Goal: Communication & Community: Answer question/provide support

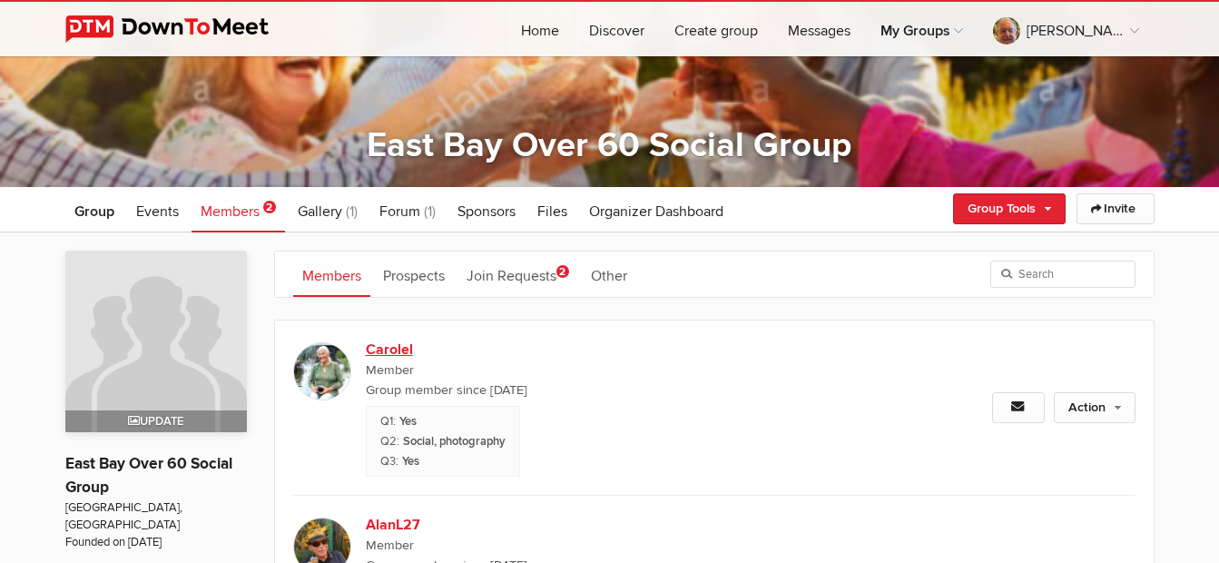
scroll to position [182, 0]
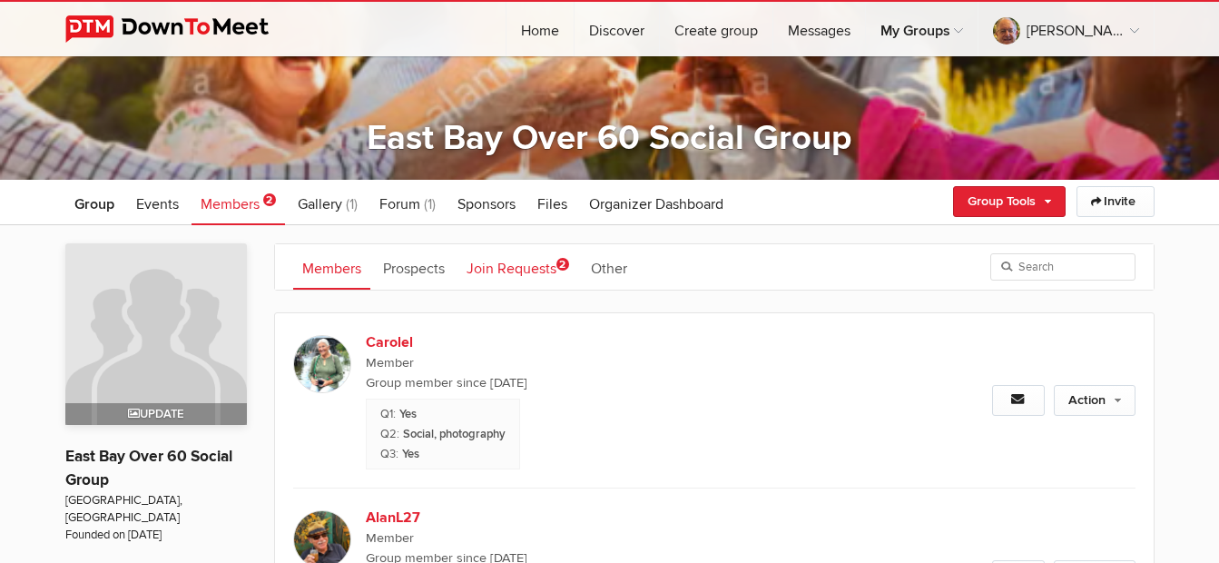
click at [531, 262] on link "Join Requests 2" at bounding box center [518, 266] width 121 height 45
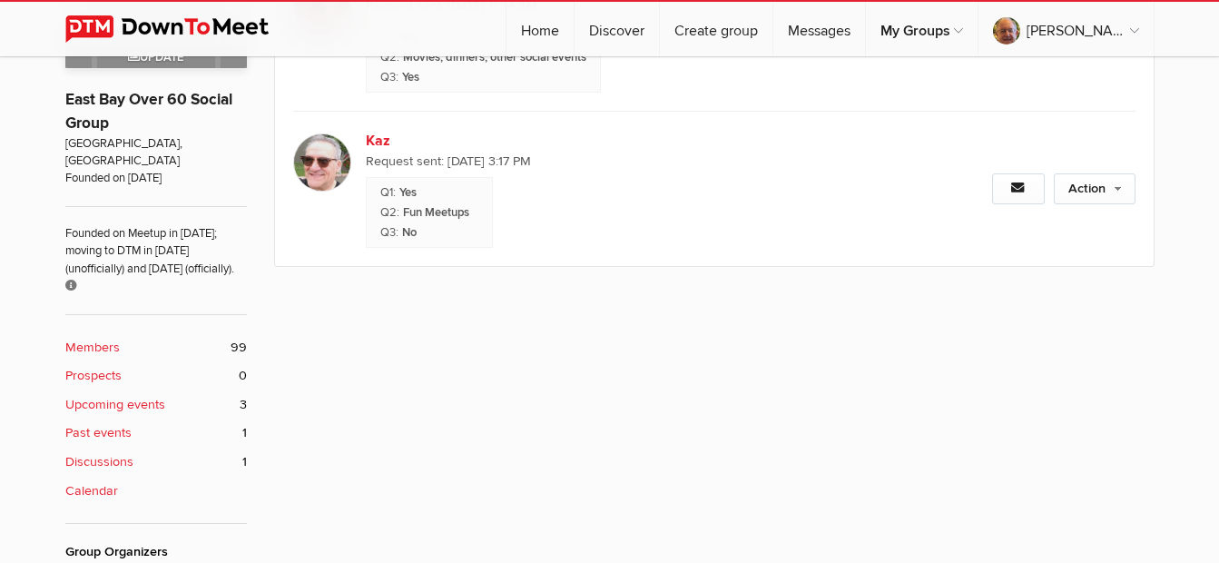
scroll to position [545, 0]
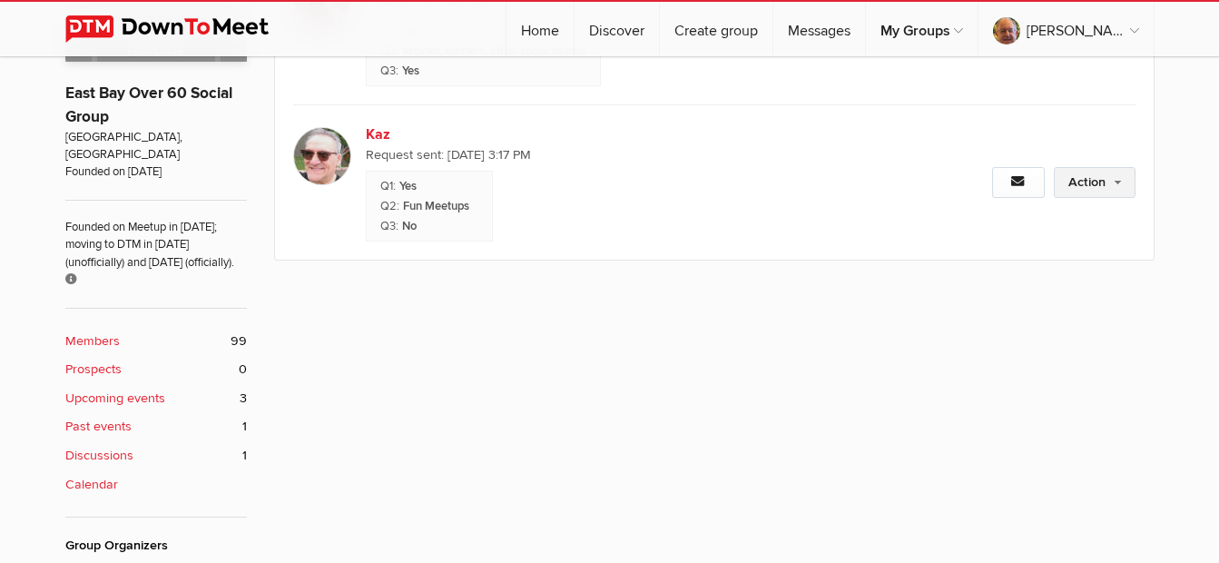
click at [1083, 175] on link "Action" at bounding box center [1095, 182] width 82 height 31
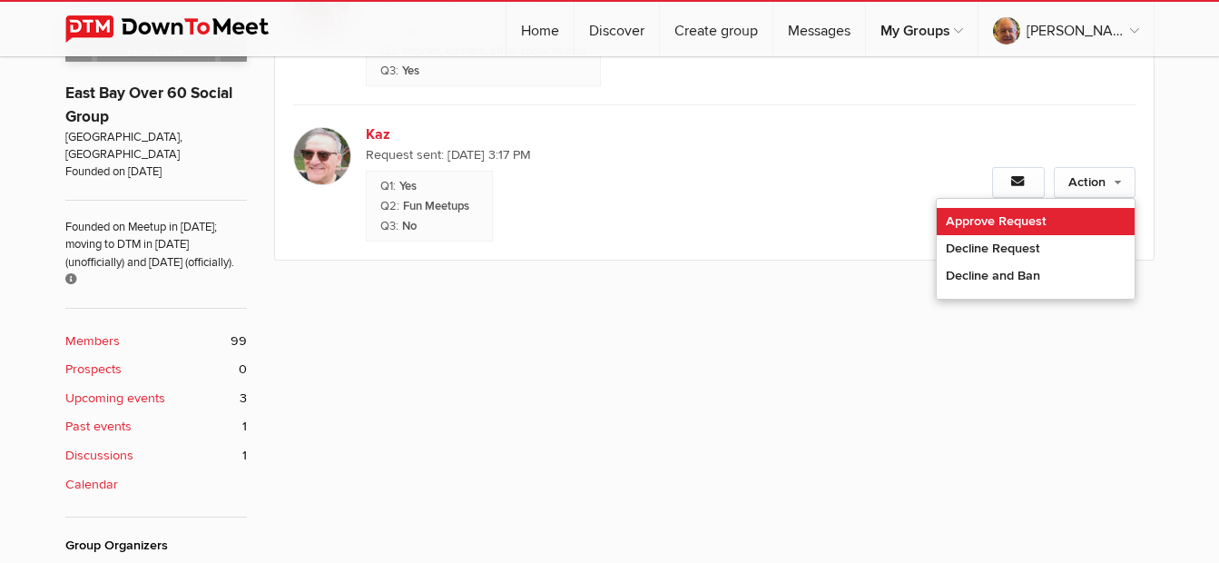
click at [996, 216] on link "Approve Request" at bounding box center [1036, 221] width 198 height 27
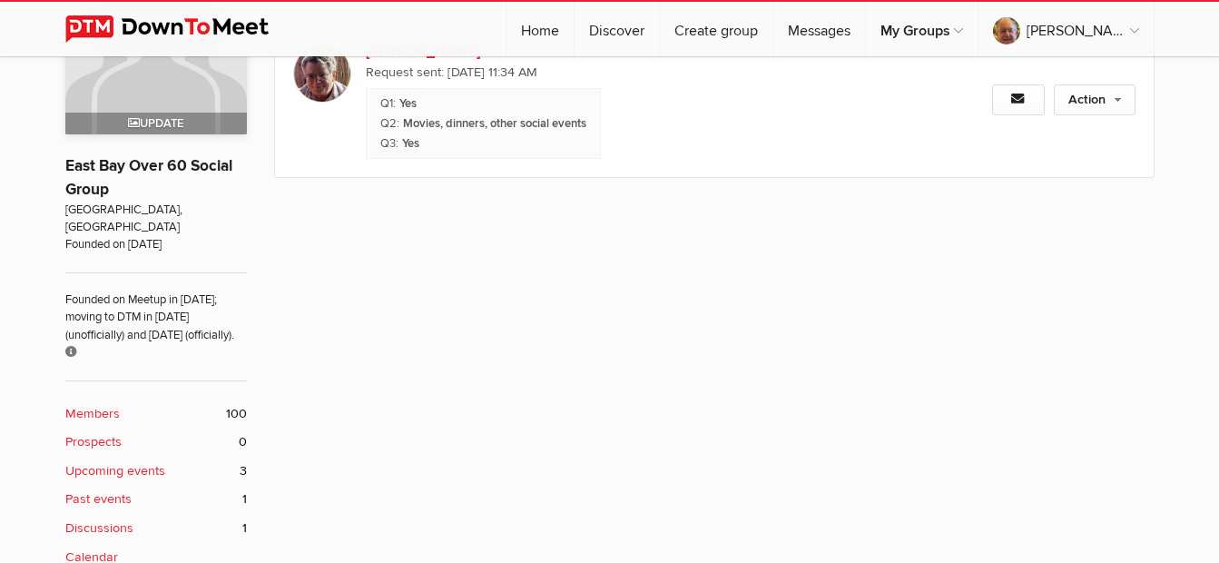
scroll to position [363, 0]
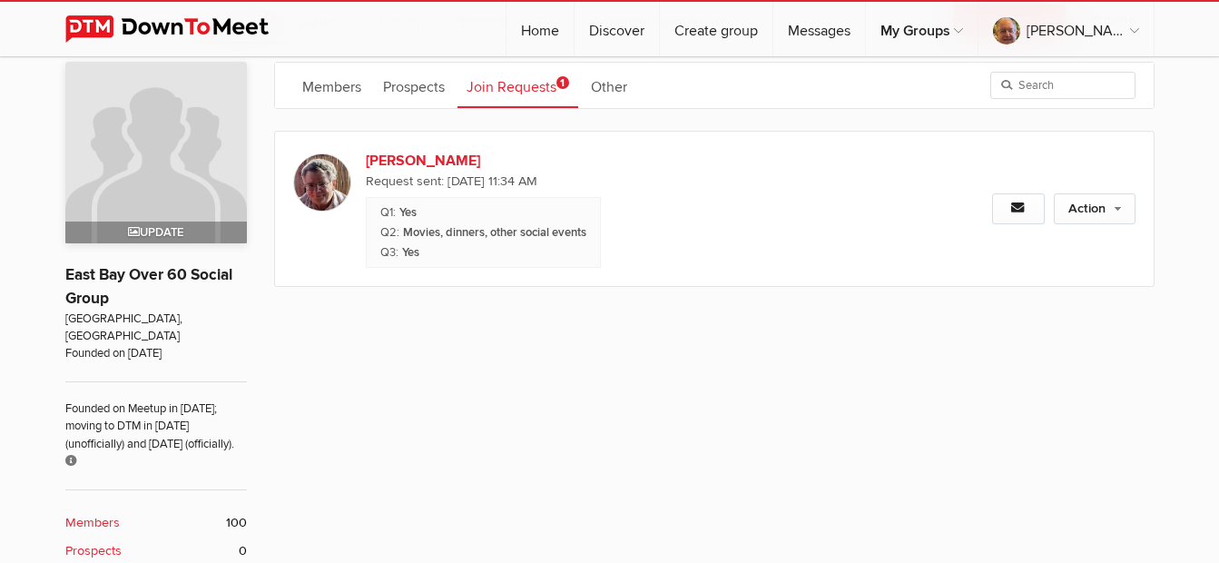
click at [317, 180] on img at bounding box center [322, 182] width 58 height 58
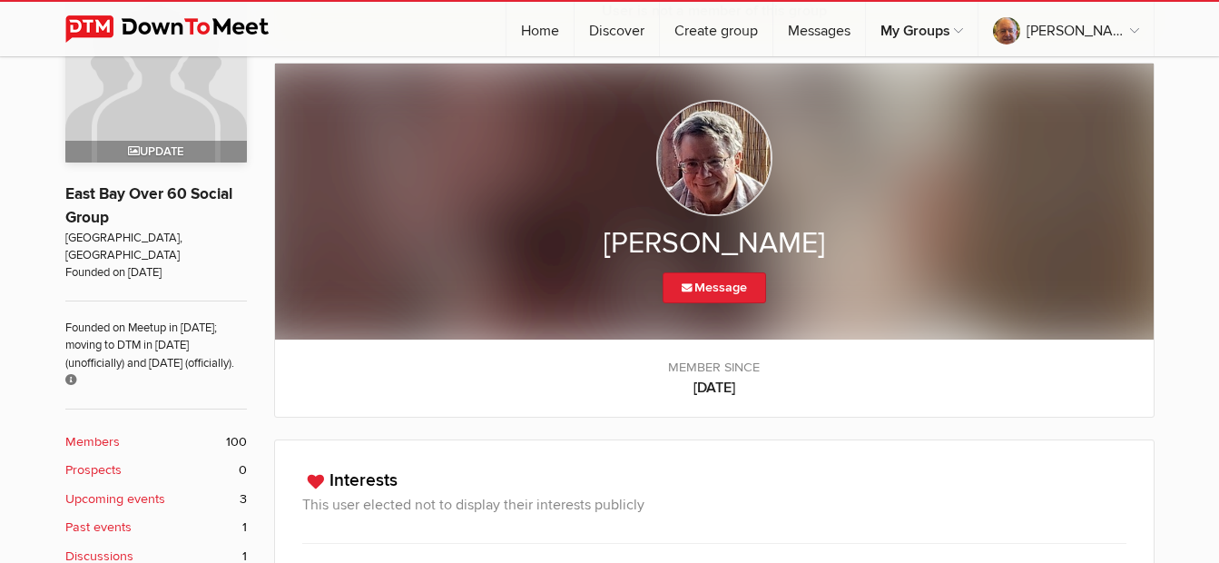
scroll to position [454, 0]
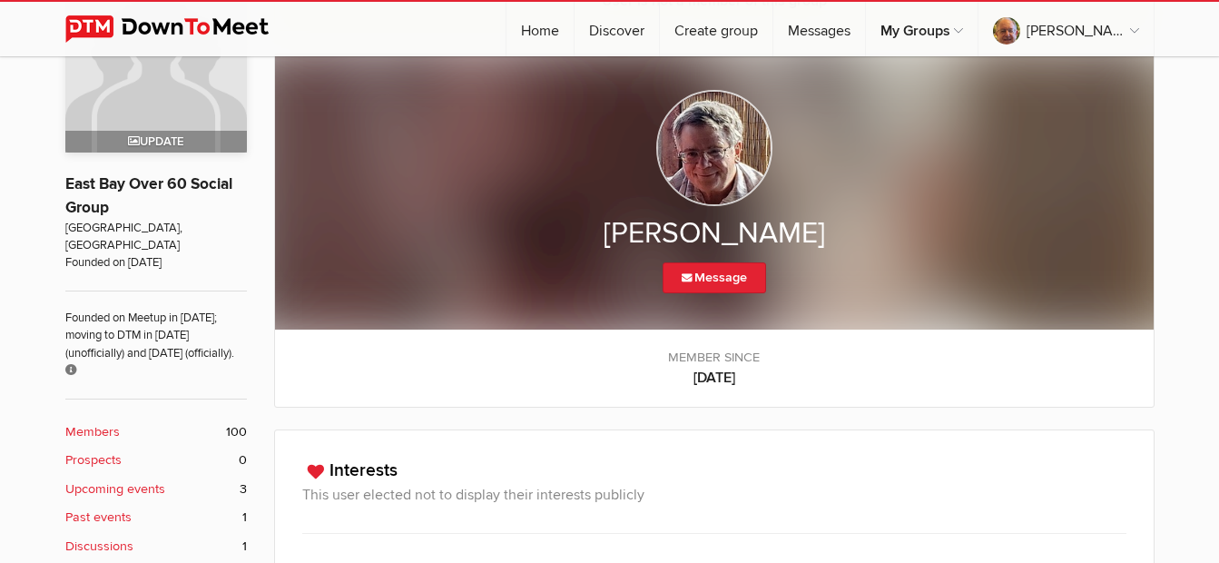
click at [724, 170] on img at bounding box center [714, 148] width 116 height 116
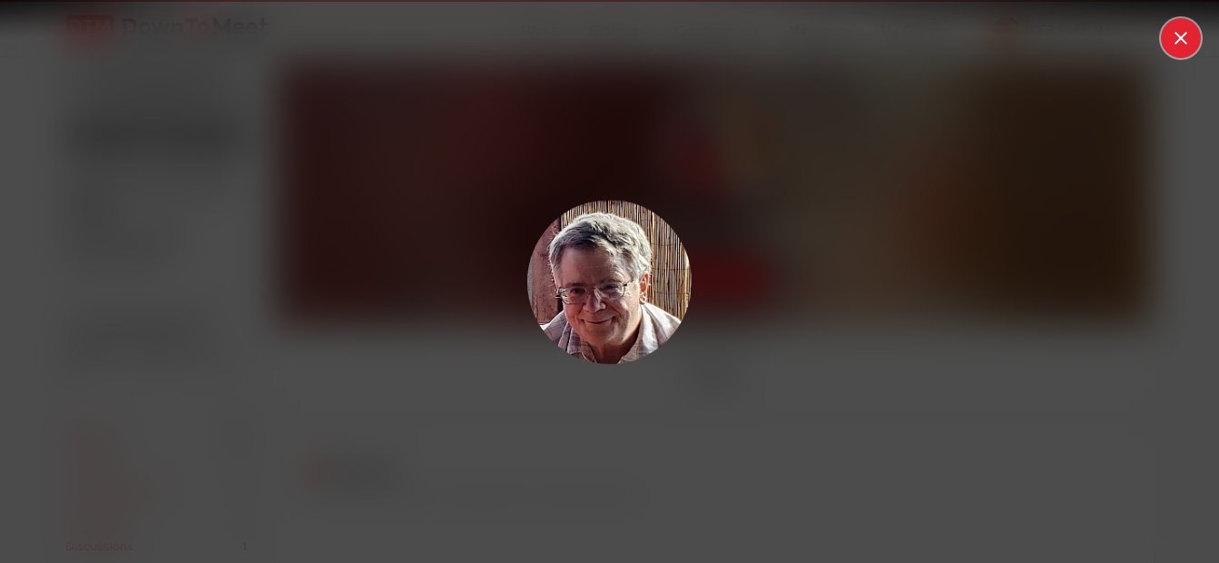
click at [1184, 40] on div at bounding box center [609, 281] width 1219 height 563
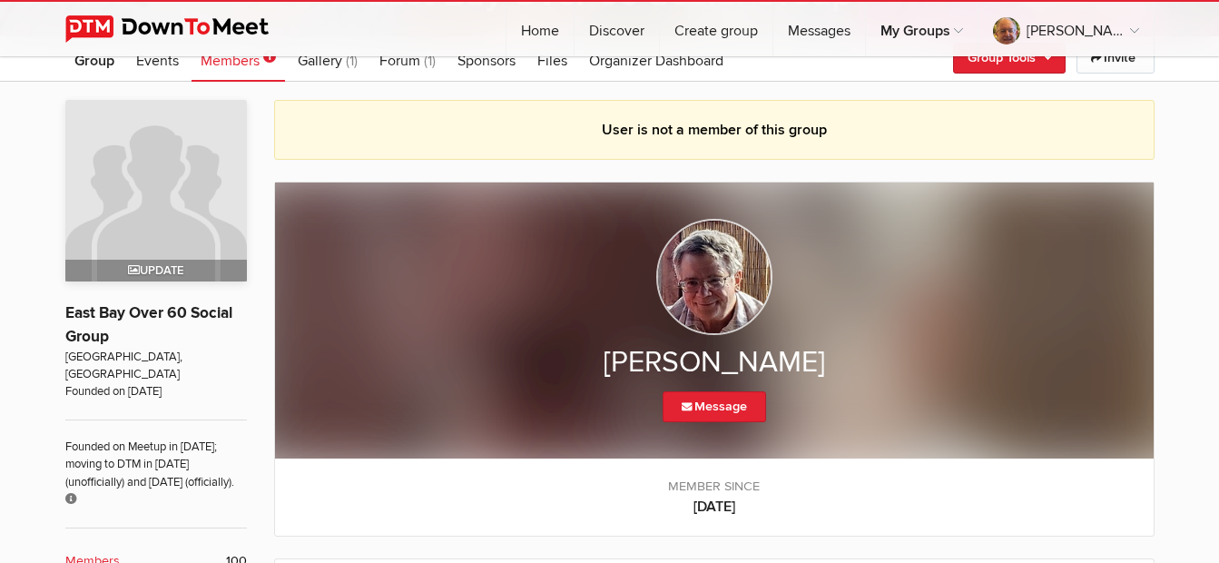
scroll to position [182, 0]
